Goal: Transaction & Acquisition: Purchase product/service

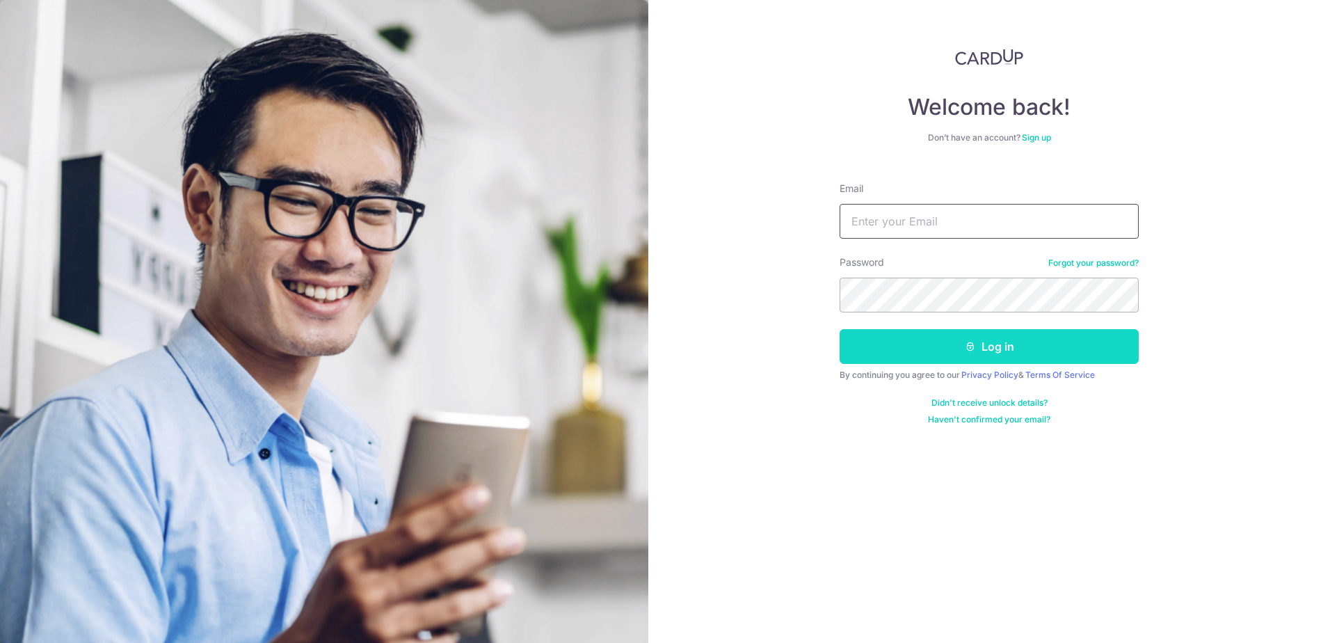
type input "[EMAIL_ADDRESS][DOMAIN_NAME]"
click at [967, 345] on icon "submit" at bounding box center [970, 346] width 11 height 11
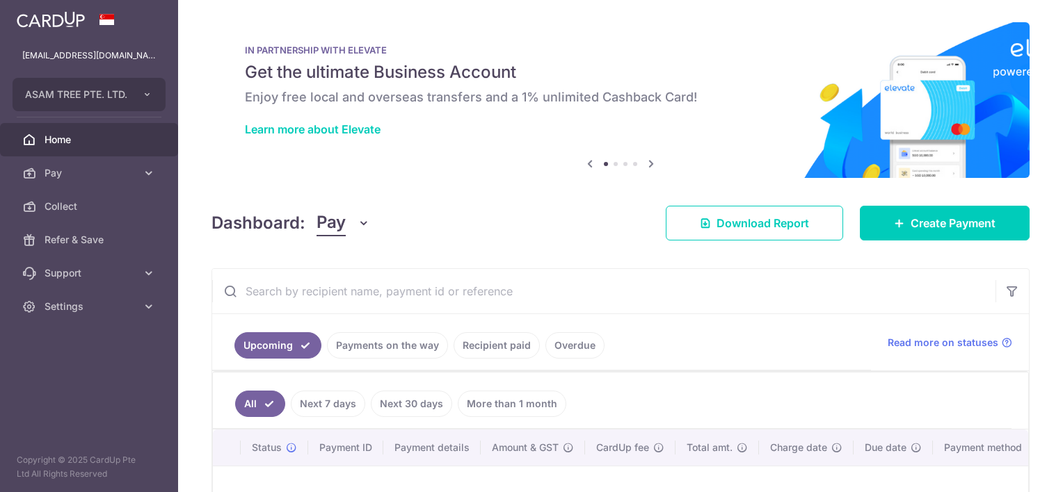
scroll to position [192, 0]
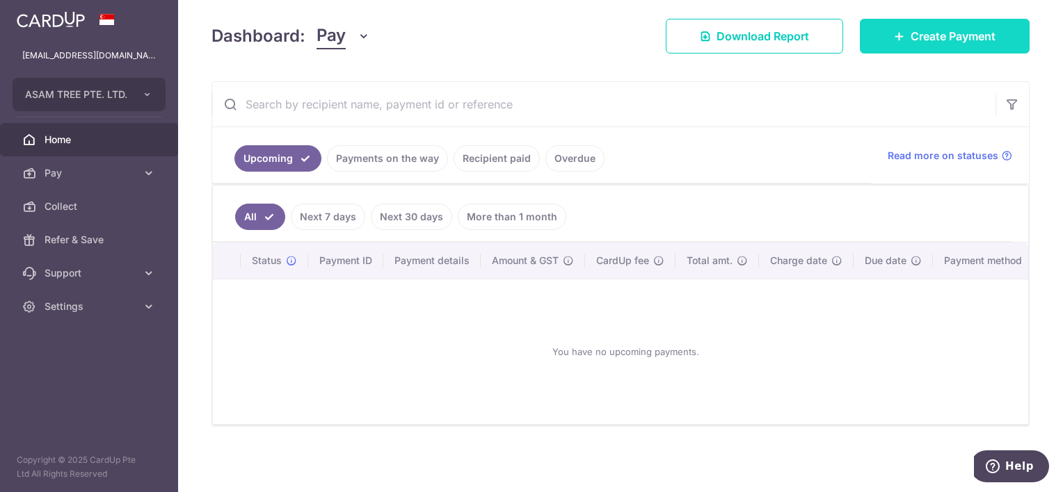
click at [890, 36] on link "Create Payment" at bounding box center [945, 36] width 170 height 35
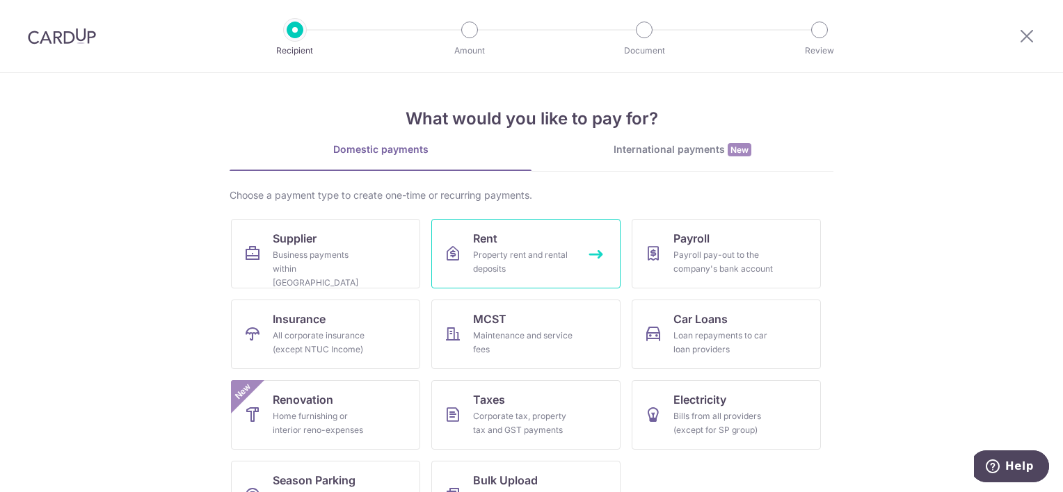
click at [562, 244] on link "Rent Property rent and rental deposits" at bounding box center [525, 254] width 189 height 70
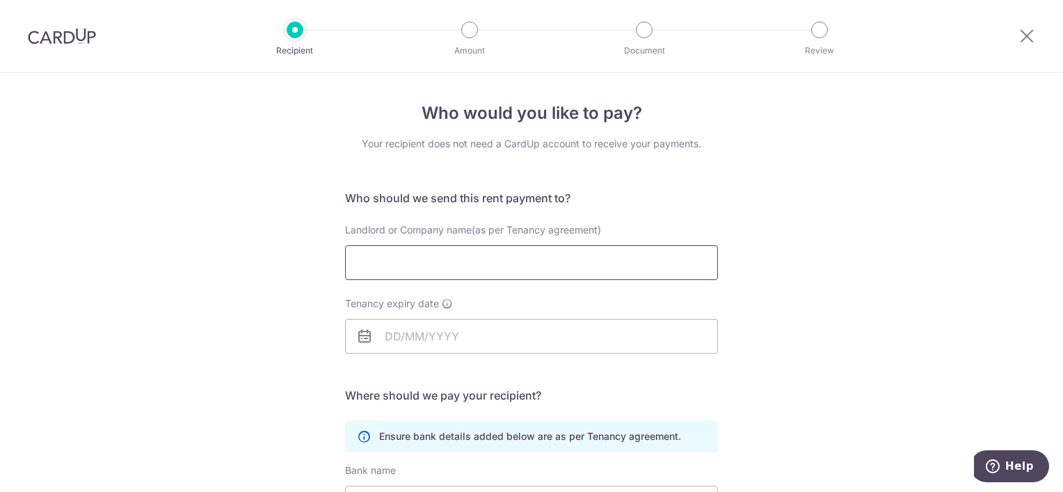
click at [543, 253] on input "Landlord or Company name(as per Tenancy agreement)" at bounding box center [531, 263] width 373 height 35
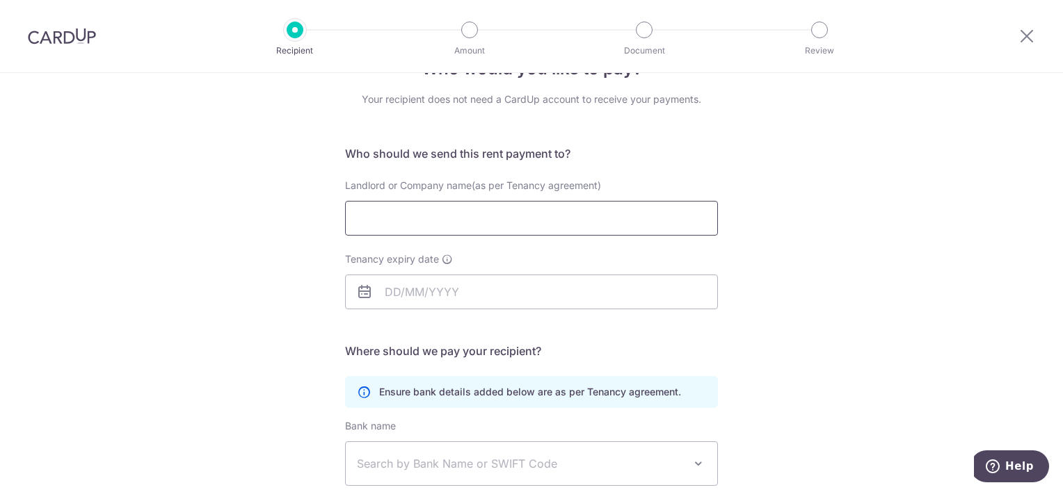
scroll to position [70, 0]
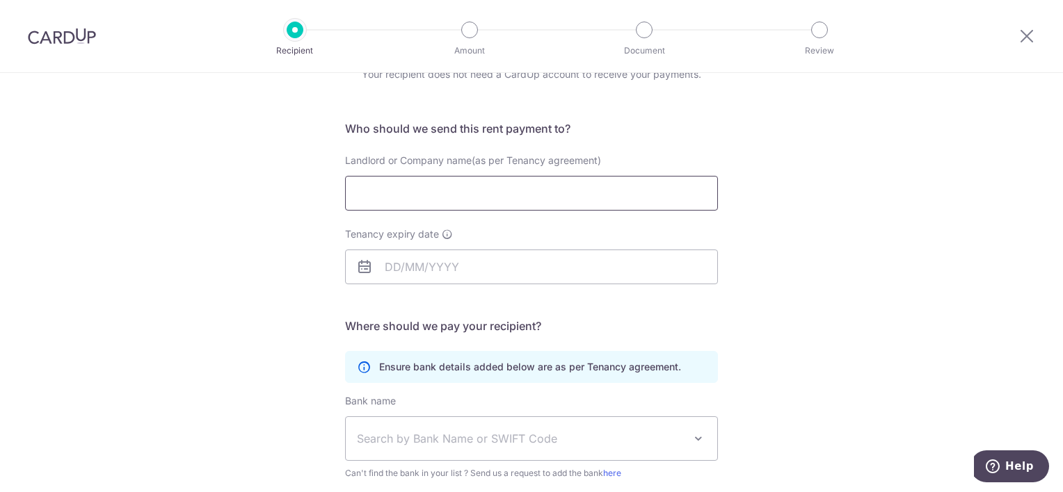
click at [474, 191] on input "Landlord or Company name(as per Tenancy agreement)" at bounding box center [531, 193] width 373 height 35
click at [453, 187] on input "Marison & Co" at bounding box center [531, 193] width 373 height 35
type input "Marison & Co Pte Ltd"
click at [513, 425] on span "Search by Bank Name or SWIFT Code" at bounding box center [531, 438] width 371 height 43
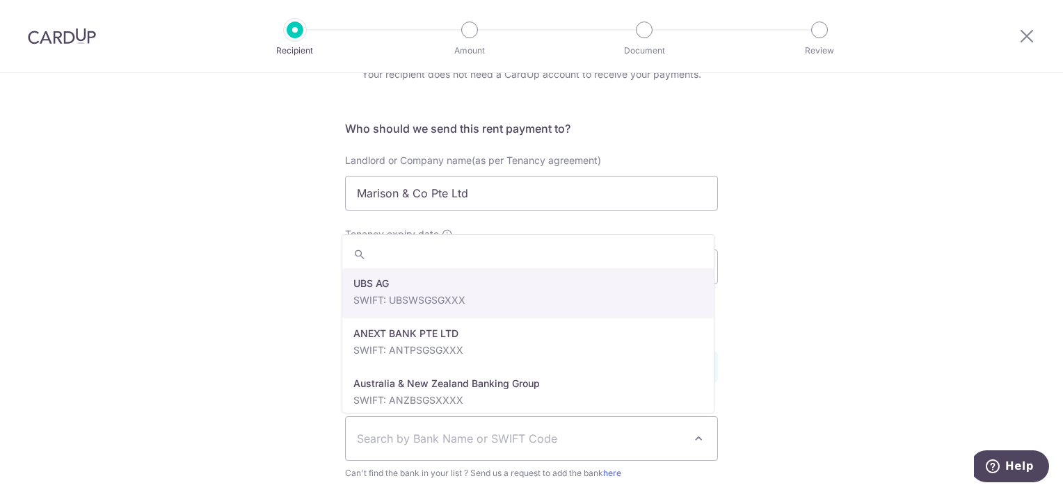
click at [955, 282] on div "Who would you like to pay? Your recipient does not need a CardUp account to rec…" at bounding box center [531, 334] width 1063 height 662
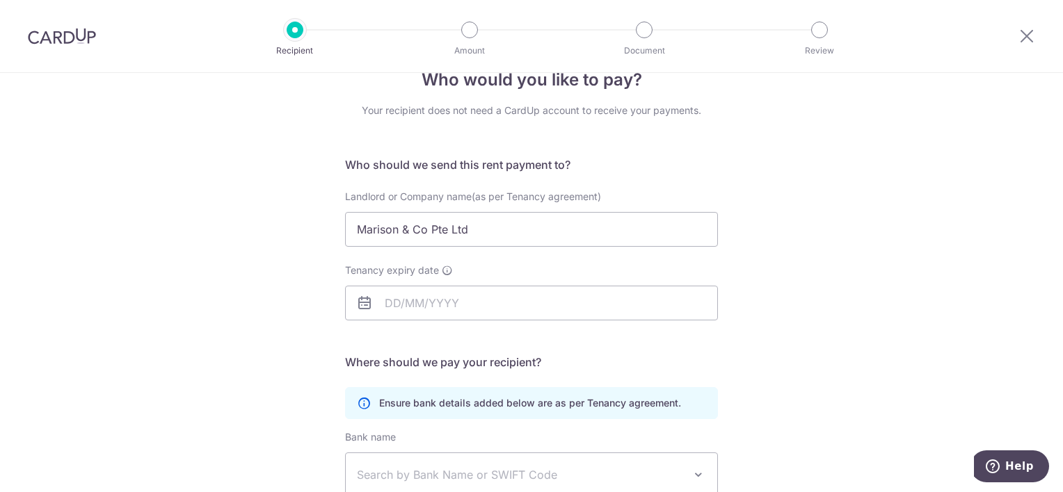
scroll to position [0, 0]
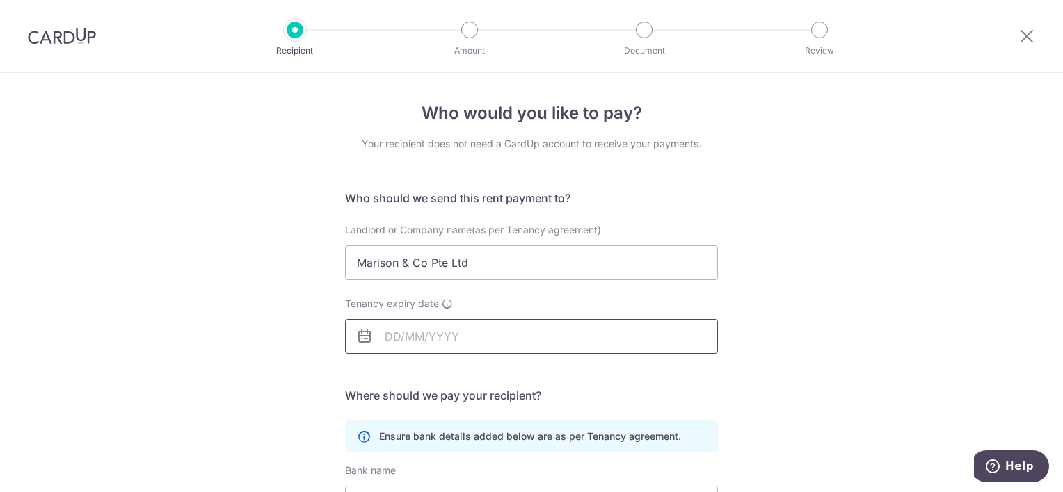
click at [555, 334] on input "Tenancy expiry date" at bounding box center [531, 336] width 373 height 35
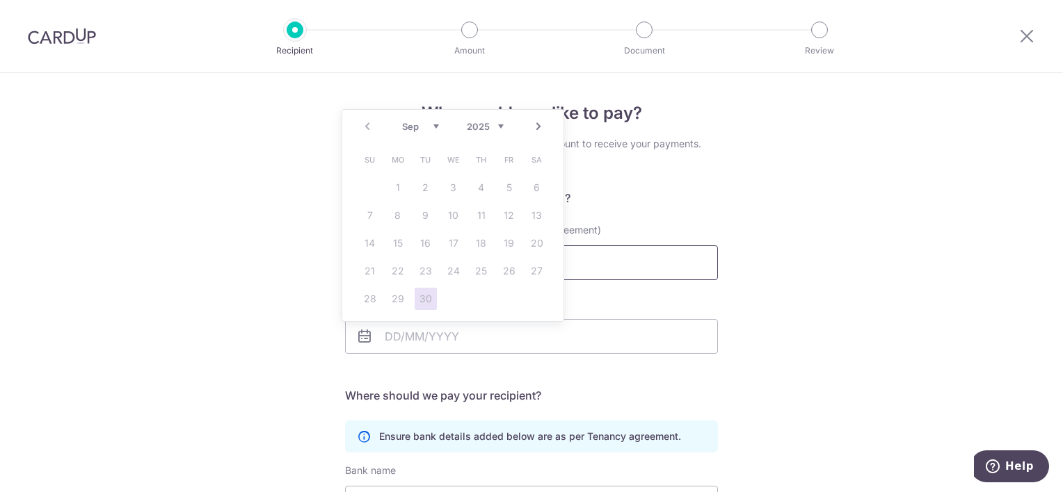
click at [675, 262] on input "Marison & Co Pte Ltd" at bounding box center [531, 263] width 373 height 35
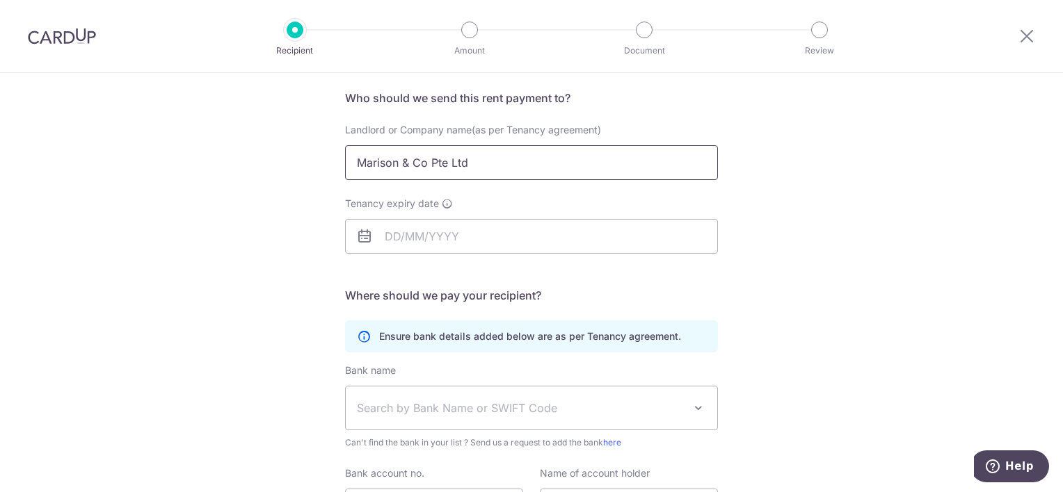
scroll to position [209, 0]
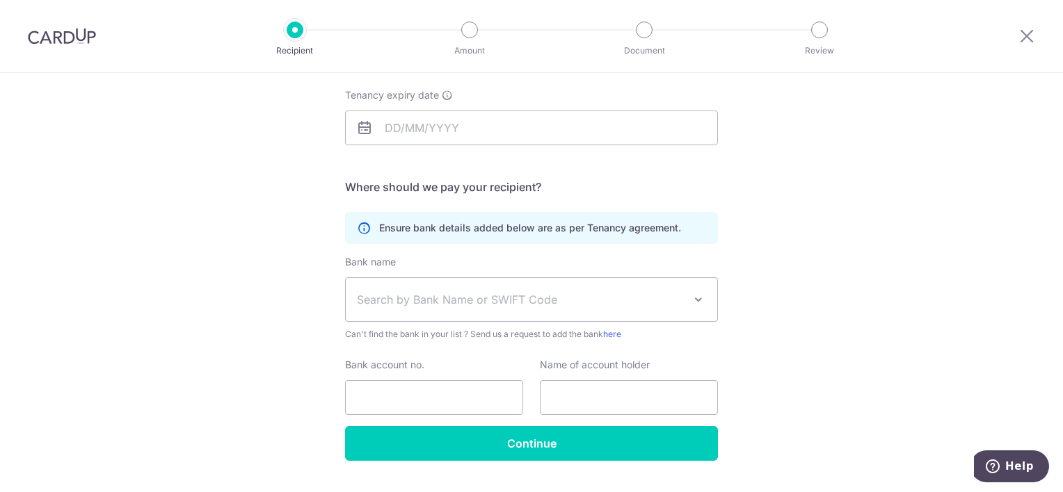
click at [529, 312] on span "Search by Bank Name or SWIFT Code" at bounding box center [531, 299] width 371 height 43
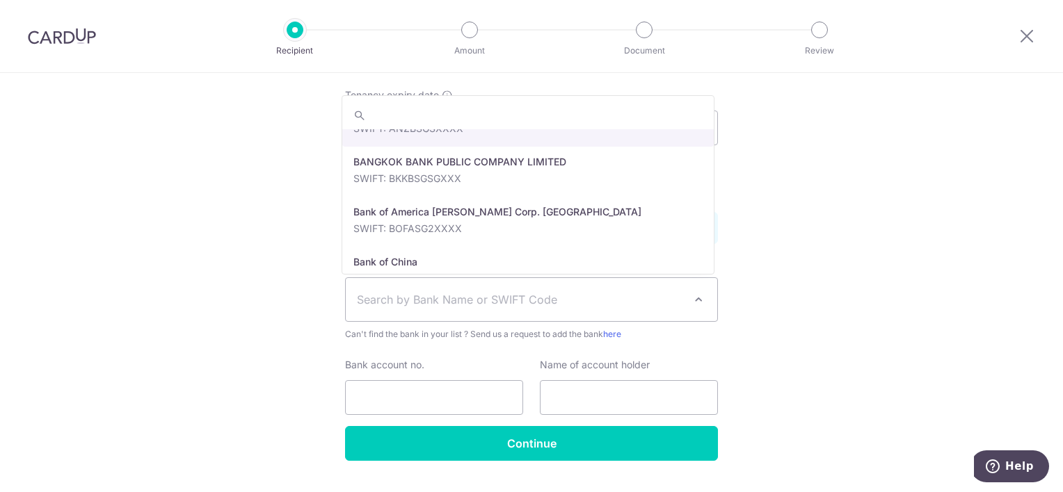
scroll to position [139, 0]
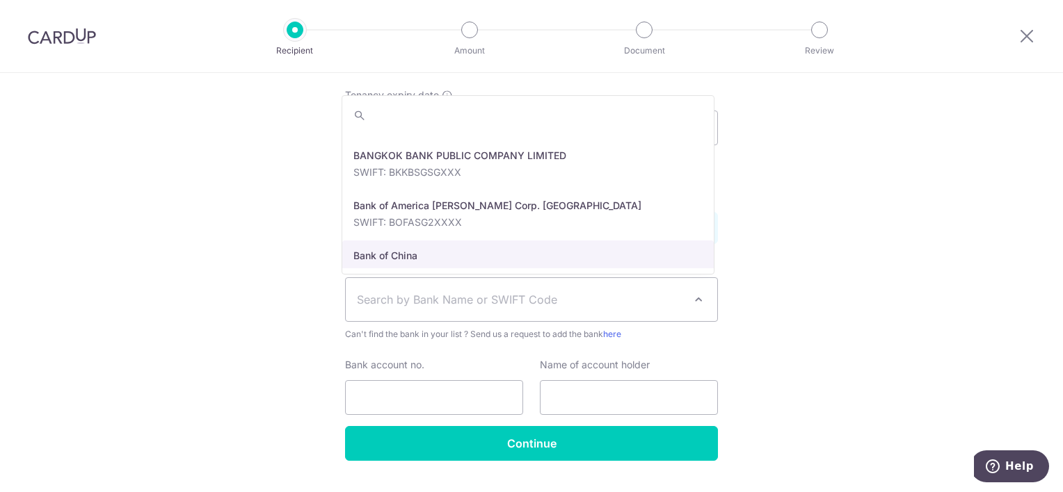
click at [225, 248] on div "Who would you like to pay? Your recipient does not need a CardUp account to rec…" at bounding box center [531, 195] width 1063 height 662
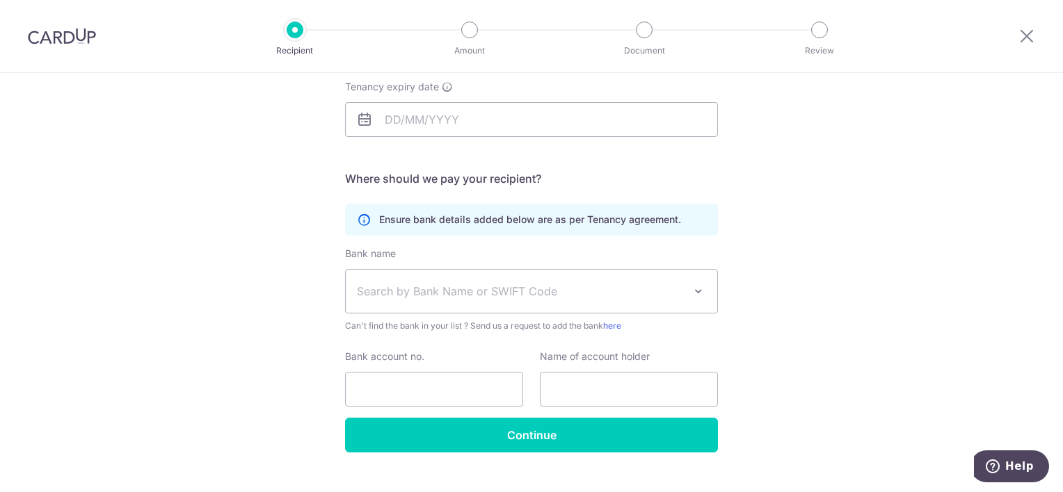
scroll to position [242, 0]
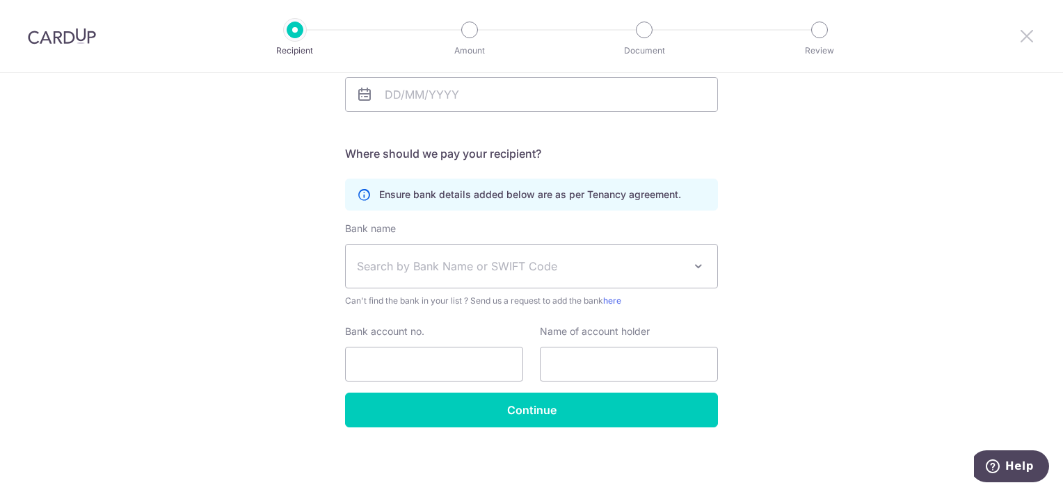
click at [1018, 36] on div at bounding box center [1027, 36] width 72 height 72
click at [1027, 33] on icon at bounding box center [1026, 35] width 17 height 17
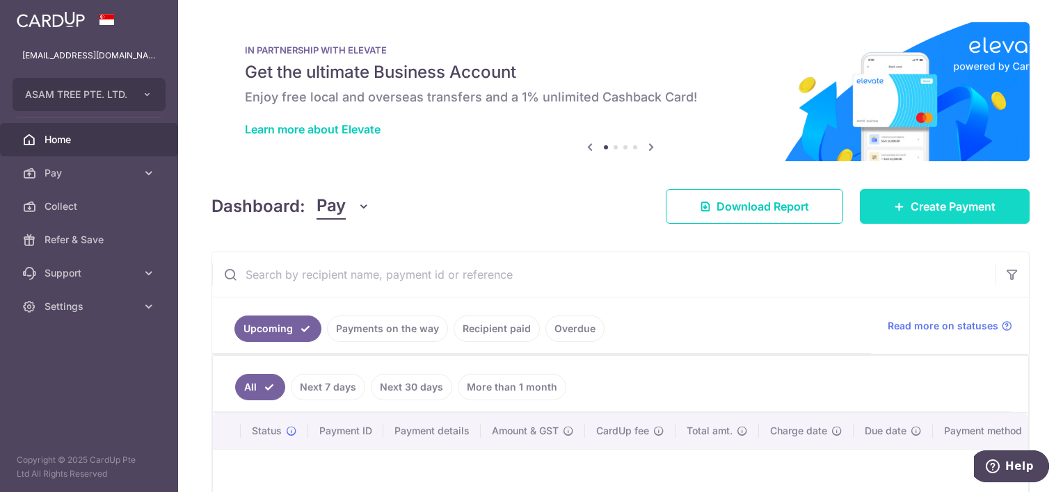
click at [895, 204] on icon at bounding box center [899, 206] width 11 height 11
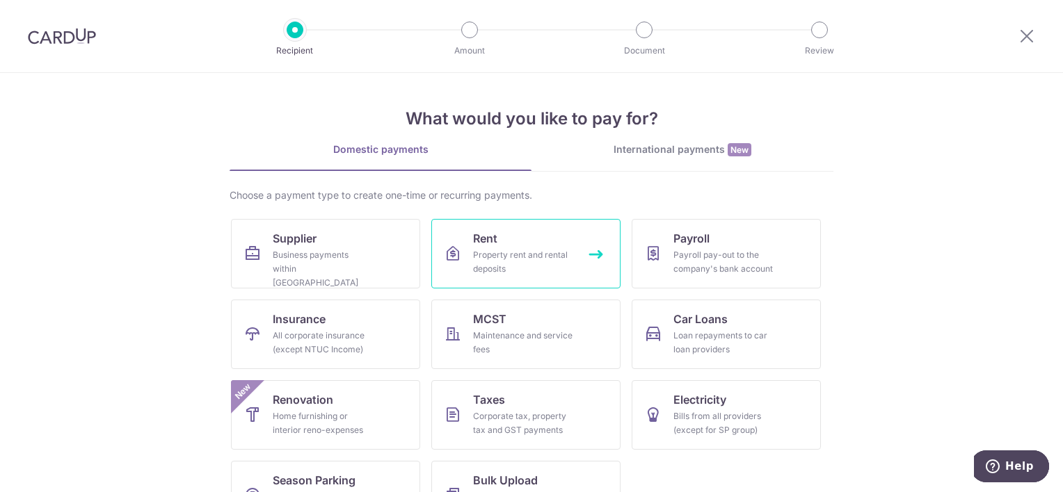
click at [563, 259] on div "Property rent and rental deposits" at bounding box center [523, 262] width 100 height 28
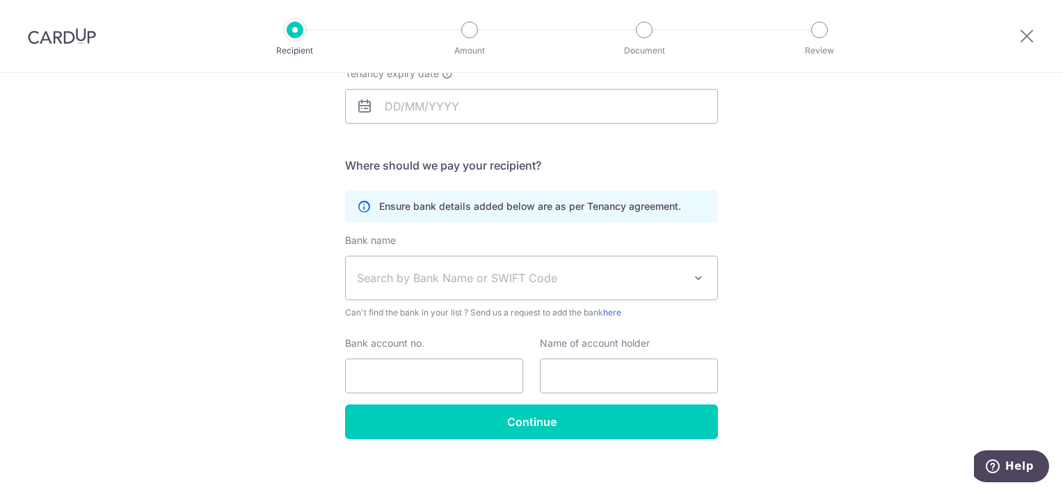
scroll to position [242, 0]
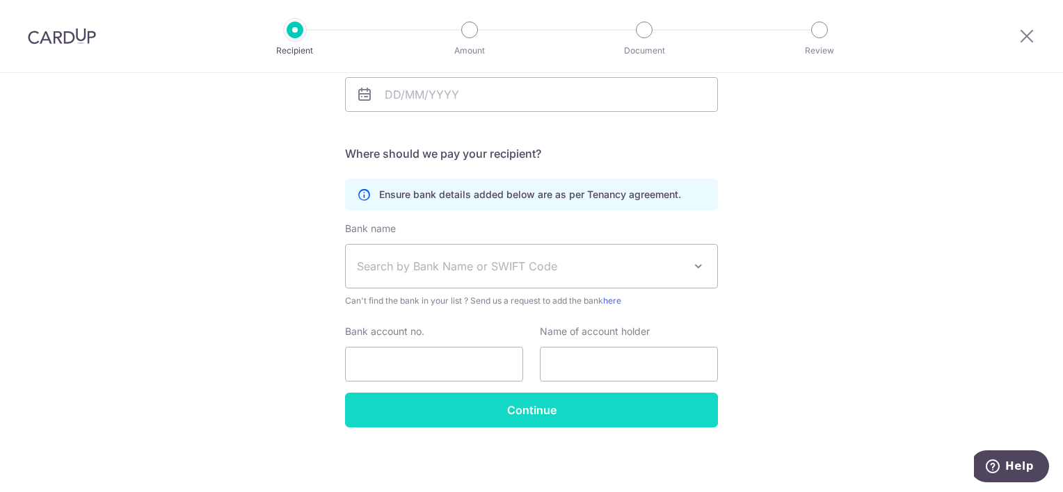
click at [440, 405] on input "Continue" at bounding box center [531, 410] width 373 height 35
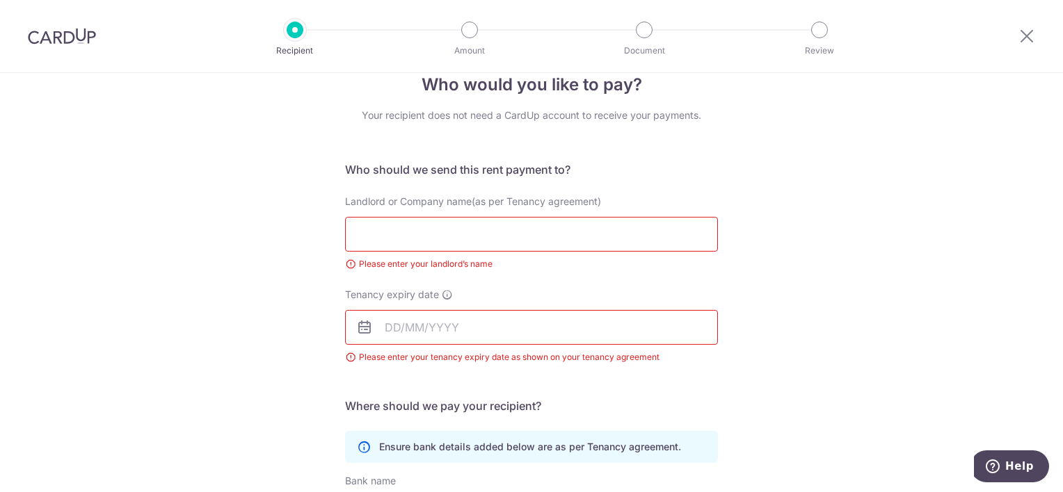
scroll to position [4, 0]
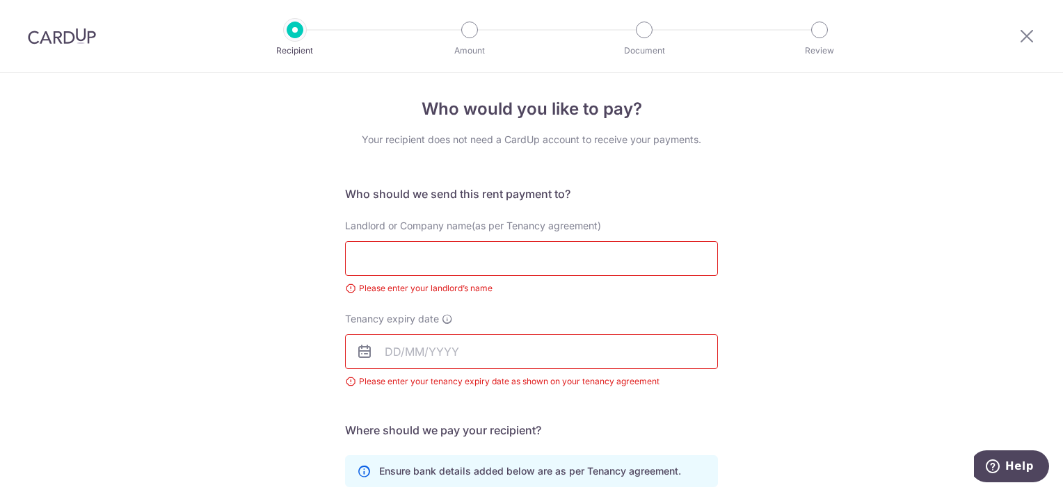
click at [417, 253] on input "Landlord or Company name(as per Tenancy agreement)" at bounding box center [531, 258] width 373 height 35
type input "Marison & Co Pte Ltd"
